Goal: Information Seeking & Learning: Learn about a topic

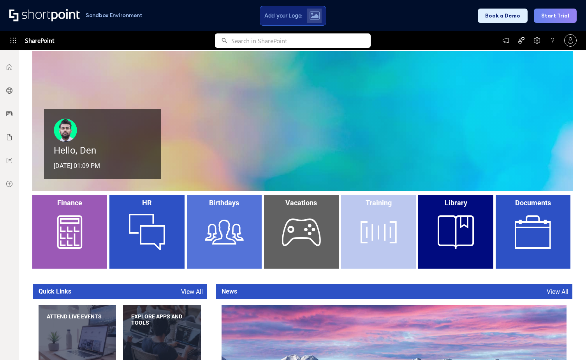
scroll to position [156, 0]
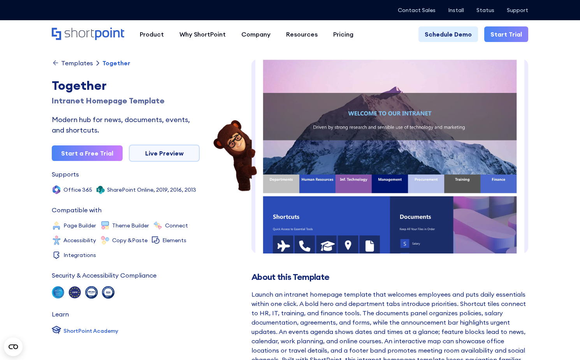
scroll to position [12, 0]
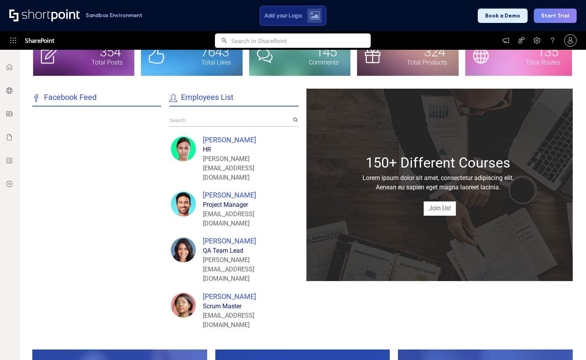
scroll to position [350, 0]
